Goal: Information Seeking & Learning: Learn about a topic

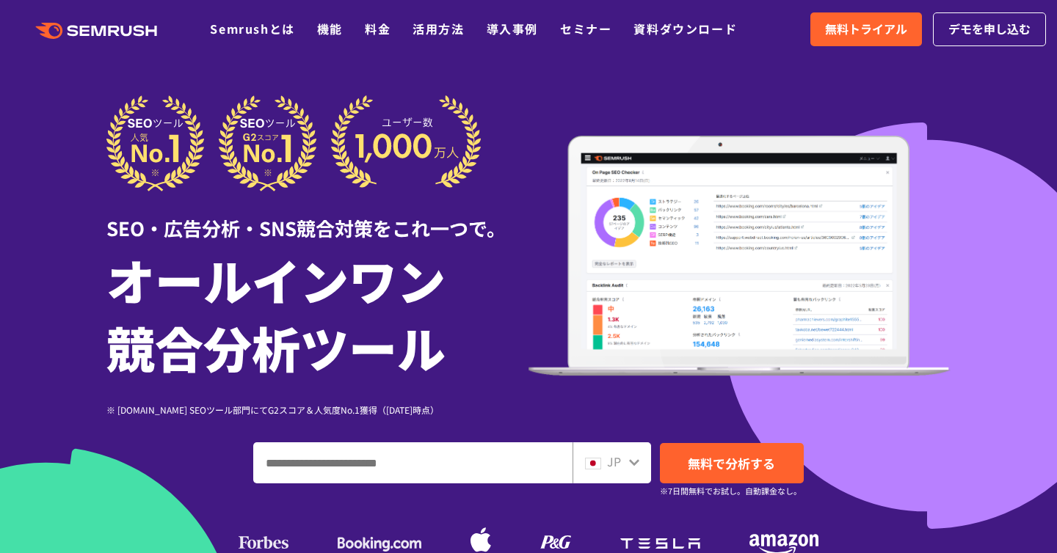
click at [406, 458] on input "ドメイン、キーワードまたはURLを入力してください" at bounding box center [413, 463] width 318 height 40
type input "*"
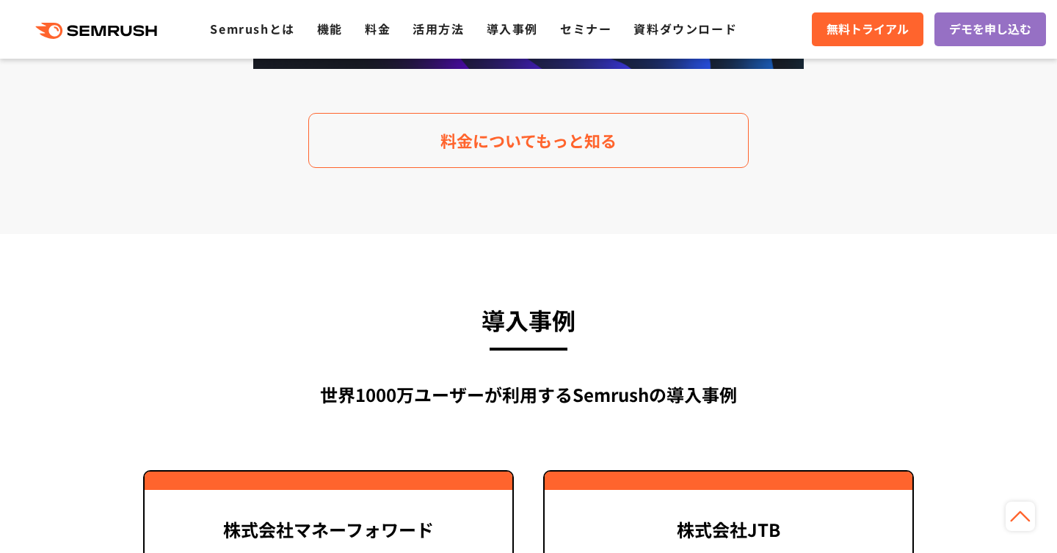
scroll to position [3288, 0]
